Goal: Task Accomplishment & Management: Complete application form

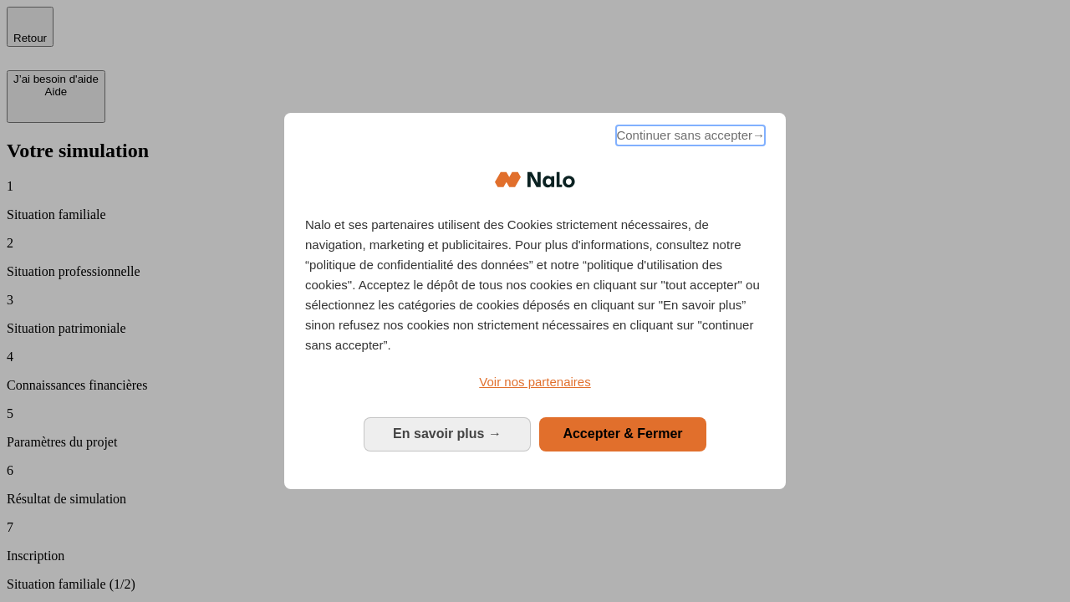
click at [689, 138] on span "Continuer sans accepter →" at bounding box center [690, 135] width 149 height 20
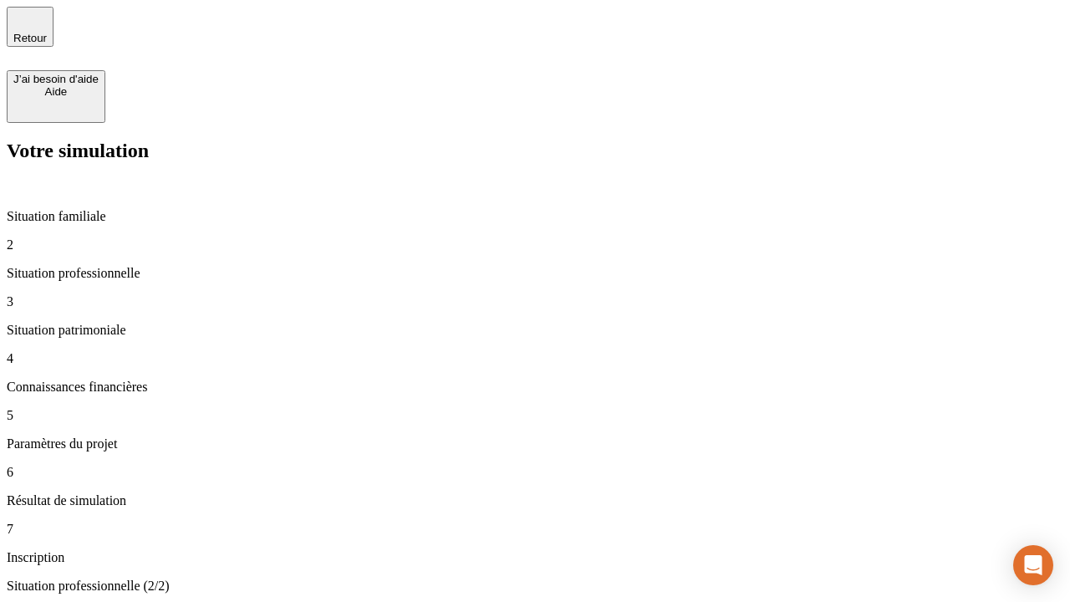
type input "30 000"
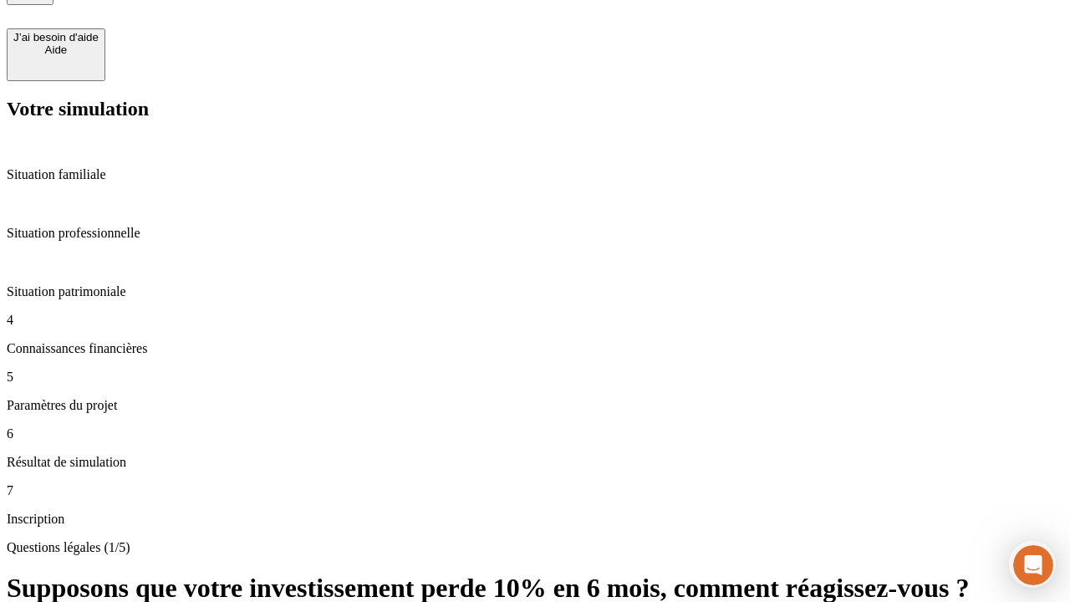
scroll to position [15, 0]
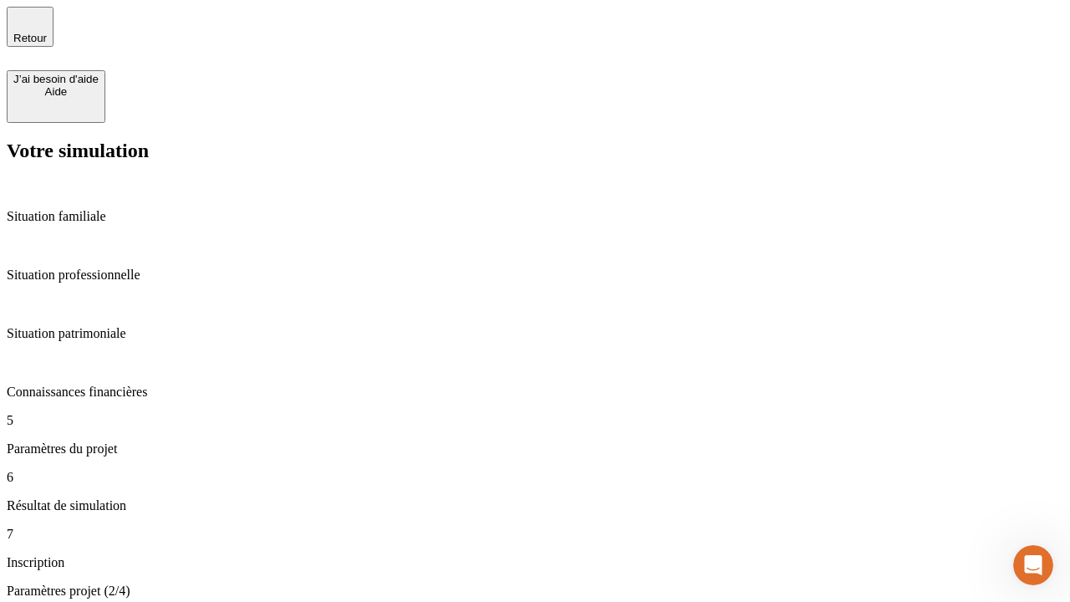
type input "25"
type input "64"
type input "1 000"
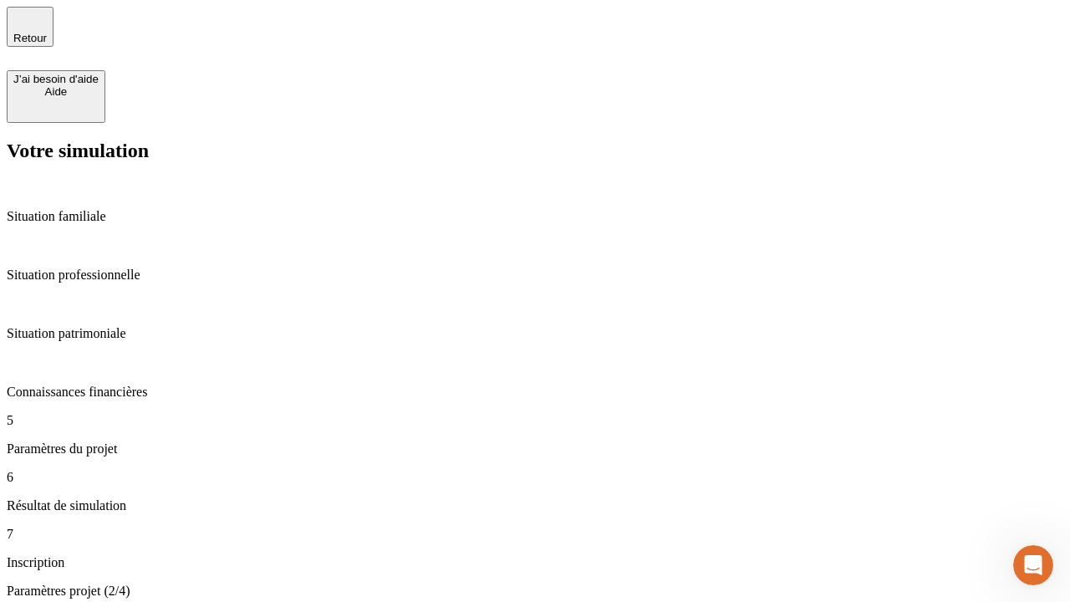
type input "640"
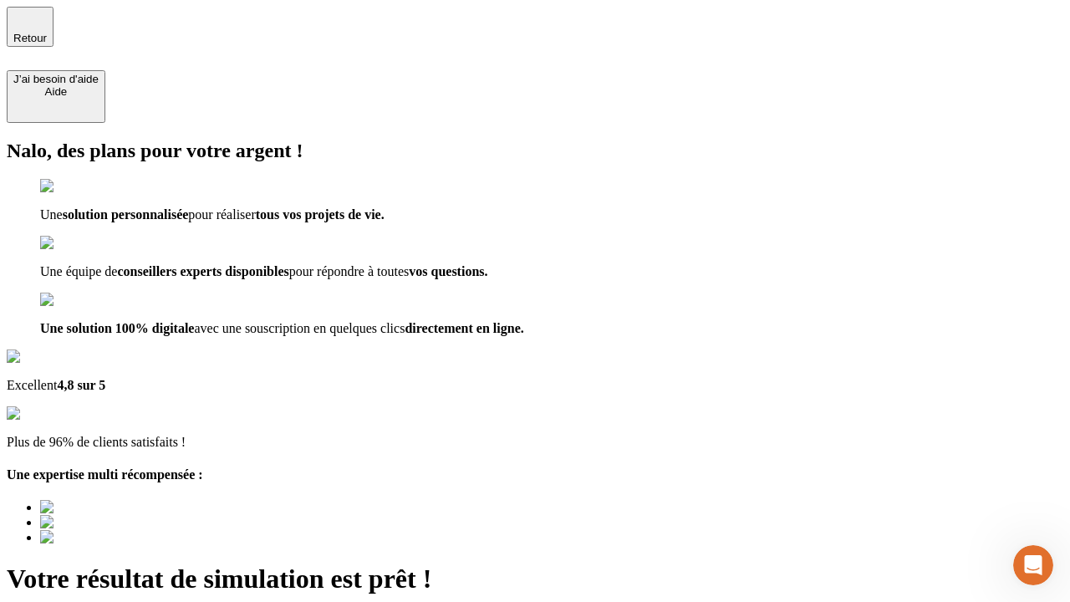
type input "[EMAIL_ADDRESS][PERSON_NAME][DOMAIN_NAME]"
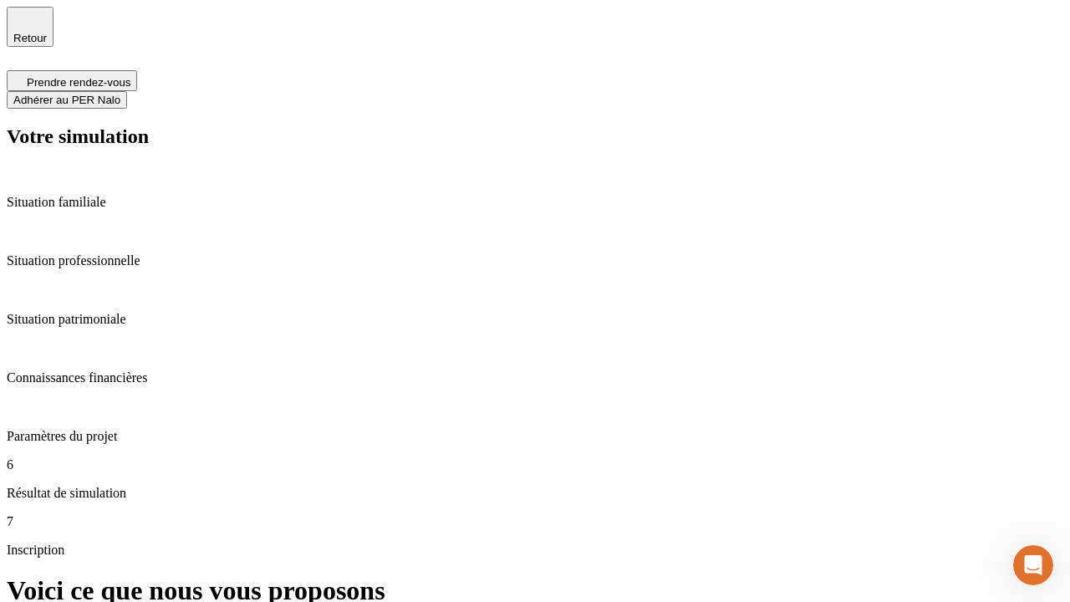
click at [120, 94] on span "Adhérer au PER Nalo" at bounding box center [66, 100] width 107 height 13
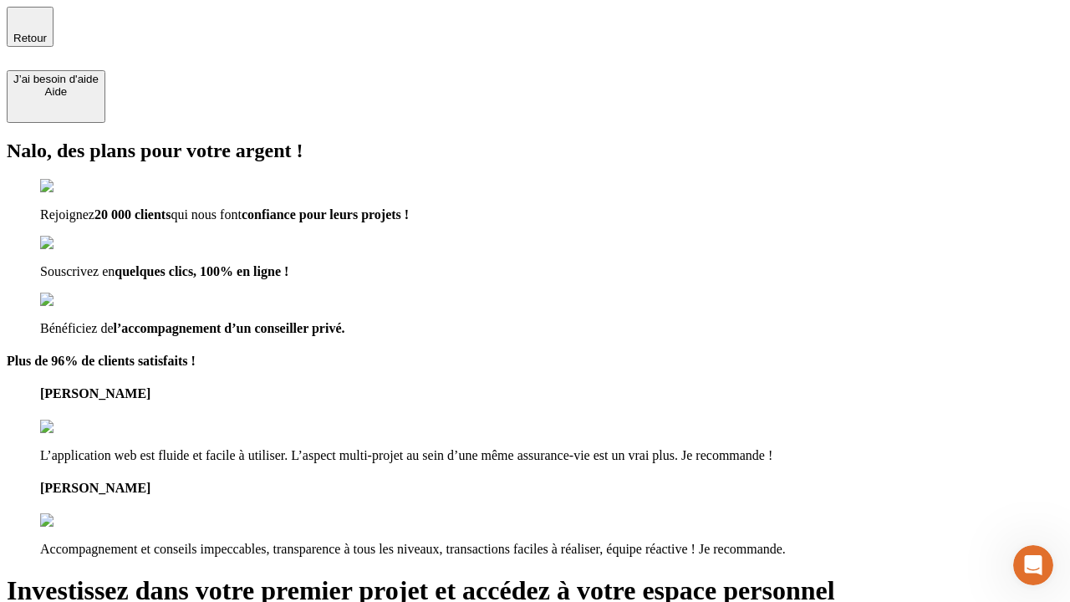
type input "[PERSON_NAME][EMAIL_ADDRESS][DOMAIN_NAME]"
